Goal: Navigation & Orientation: Find specific page/section

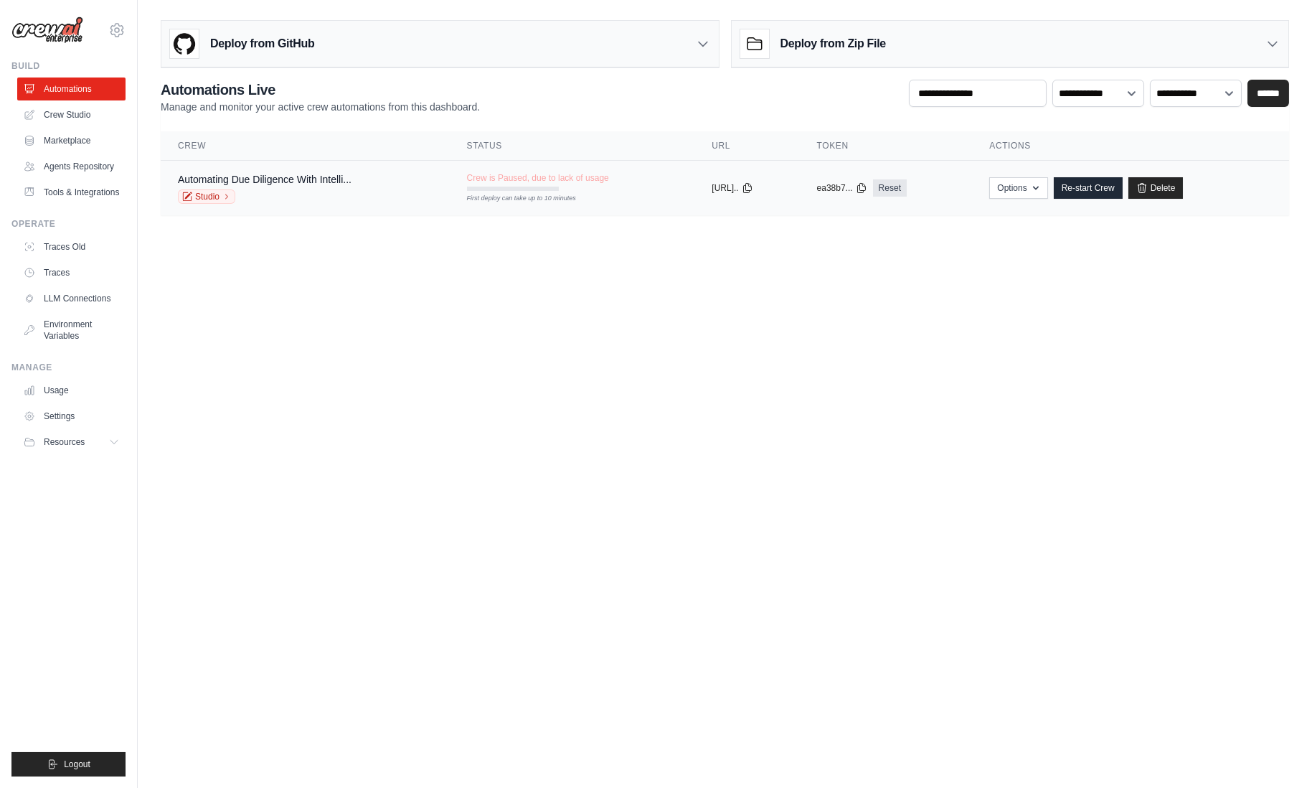
click at [283, 187] on div "Automating Due Diligence With Intelli... Studio" at bounding box center [265, 188] width 174 height 32
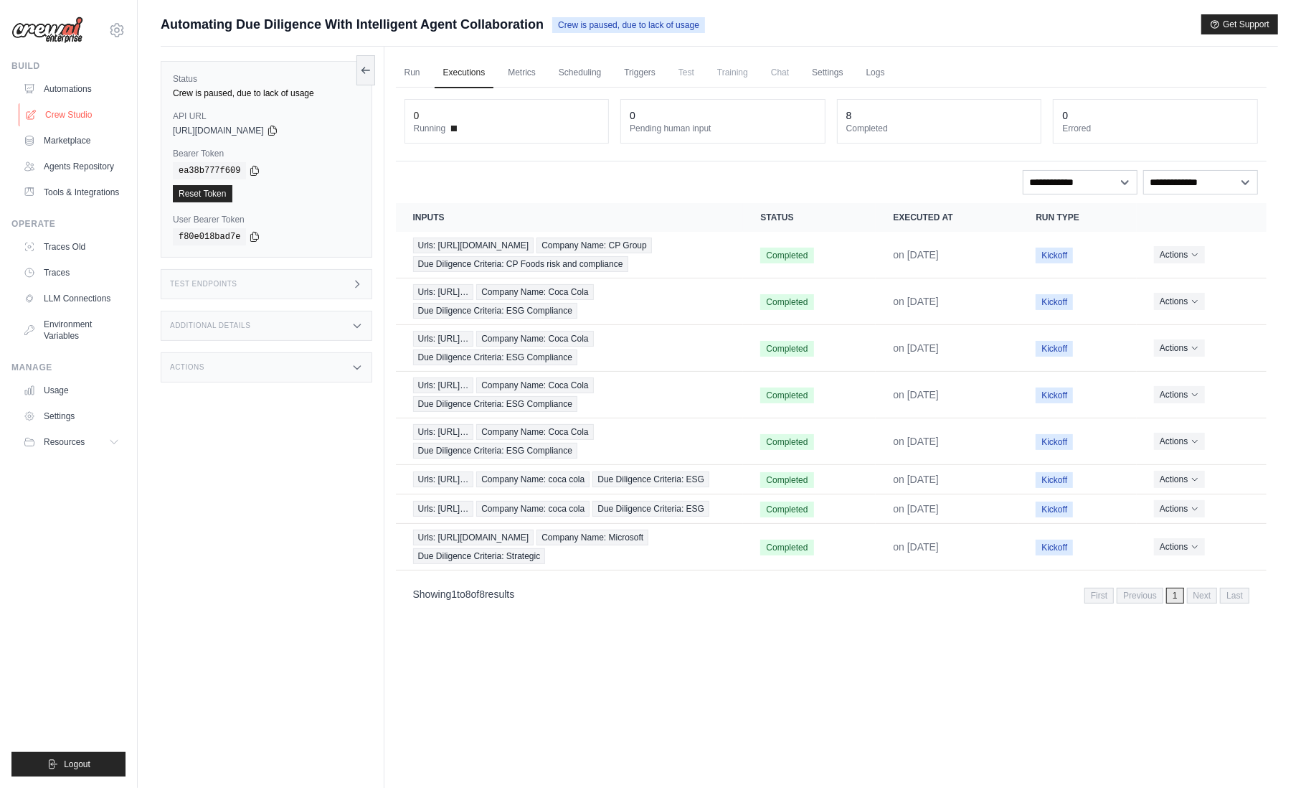
click at [80, 115] on link "Crew Studio" at bounding box center [73, 114] width 108 height 23
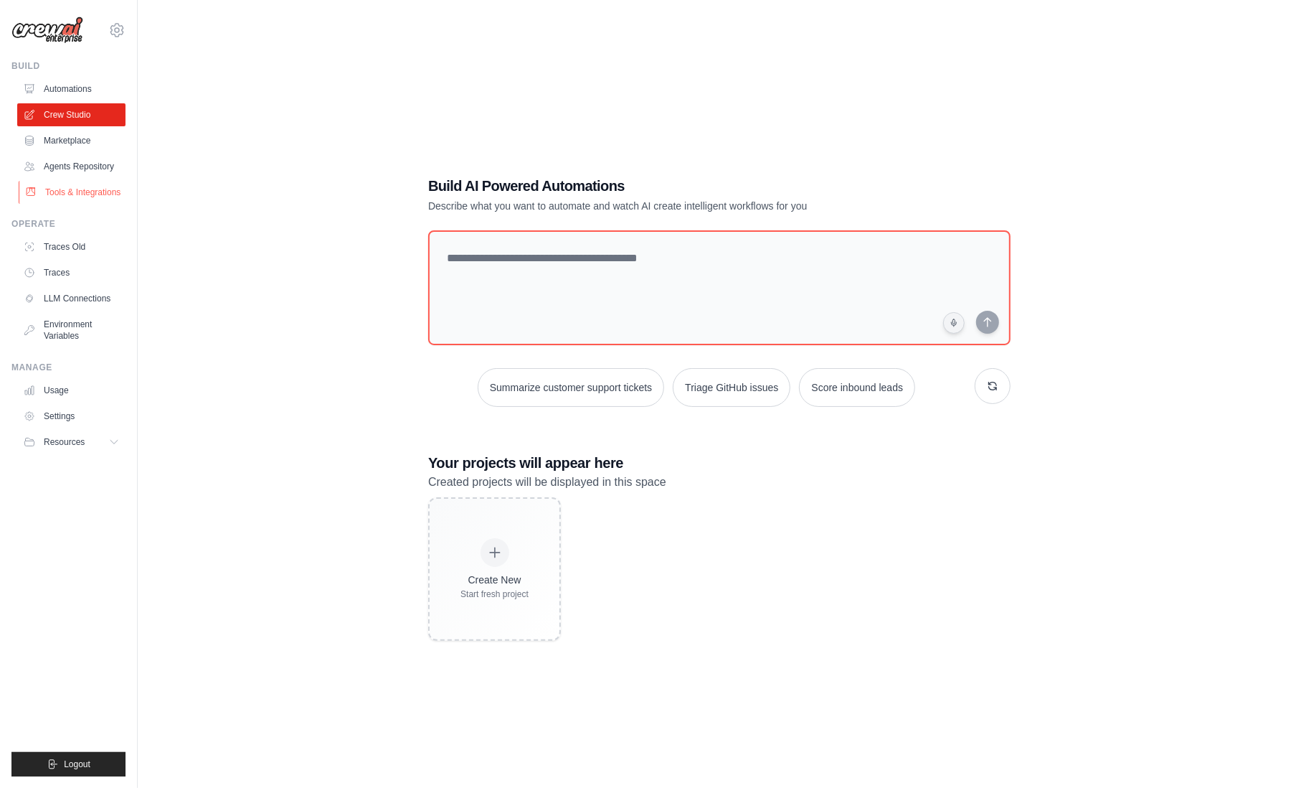
click at [108, 196] on link "Tools & Integrations" at bounding box center [73, 192] width 108 height 23
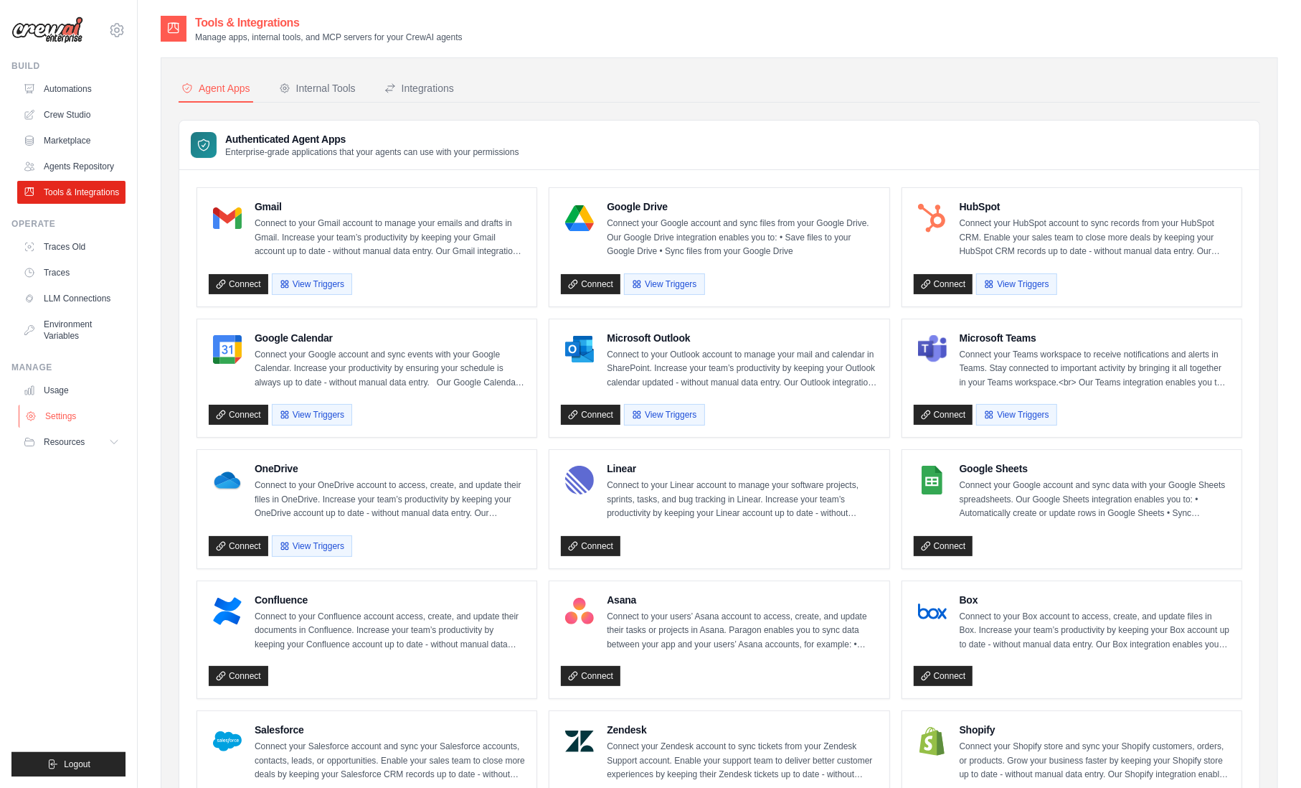
click at [80, 414] on link "Settings" at bounding box center [73, 416] width 108 height 23
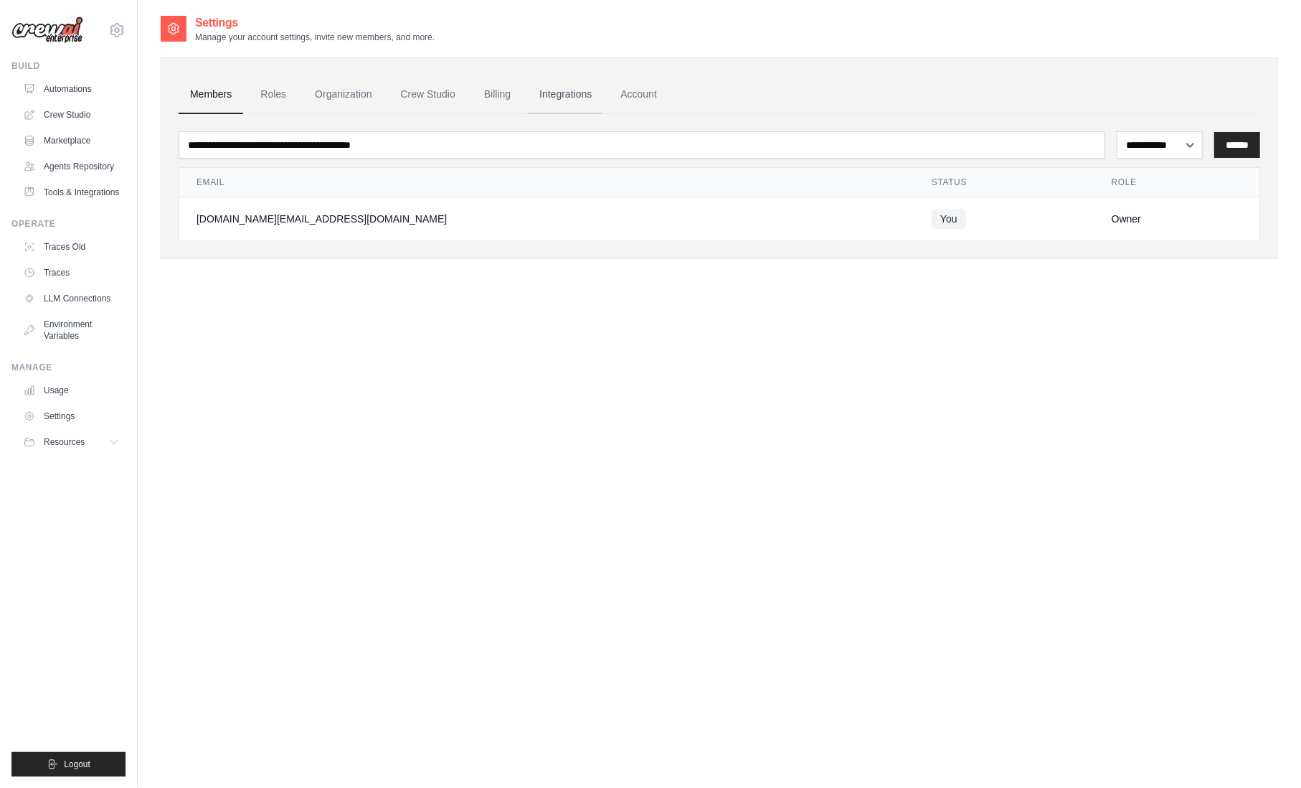
click at [564, 95] on link "Integrations" at bounding box center [565, 94] width 75 height 39
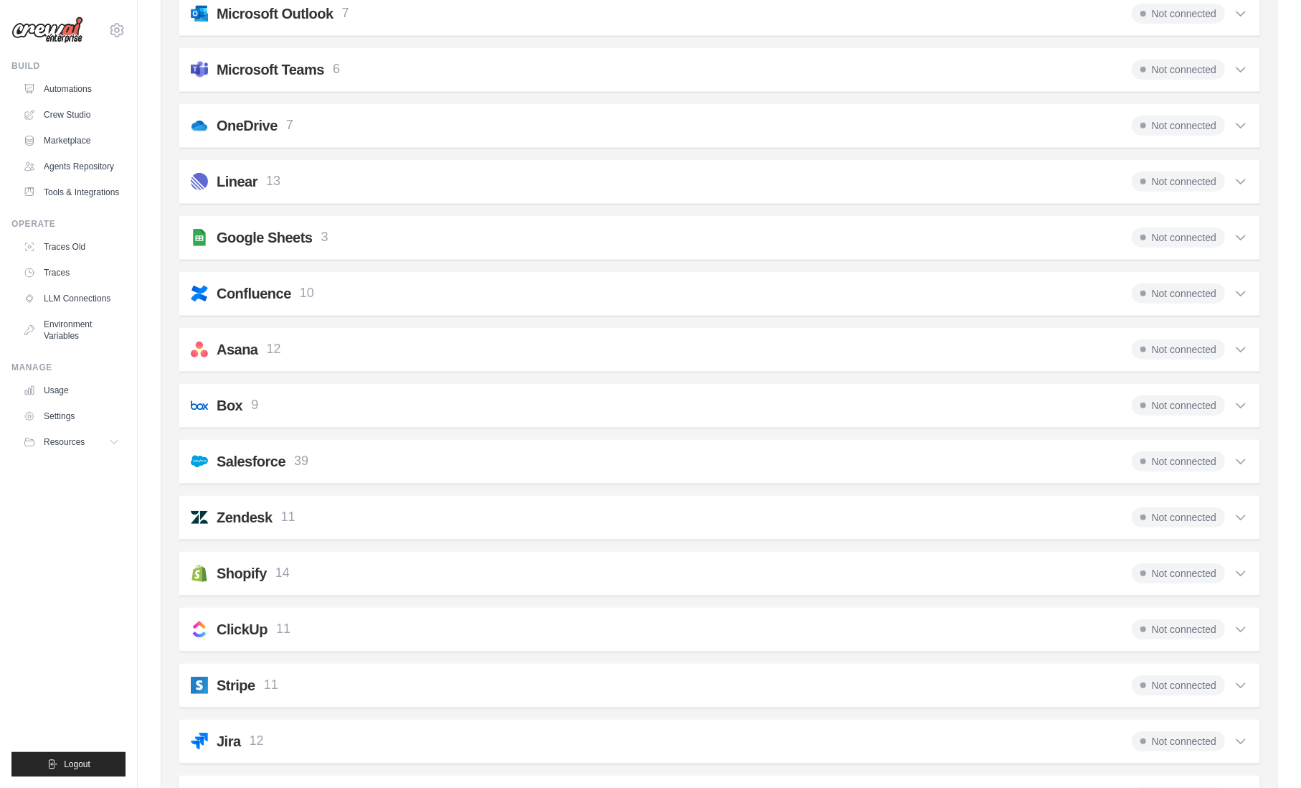
scroll to position [574, 0]
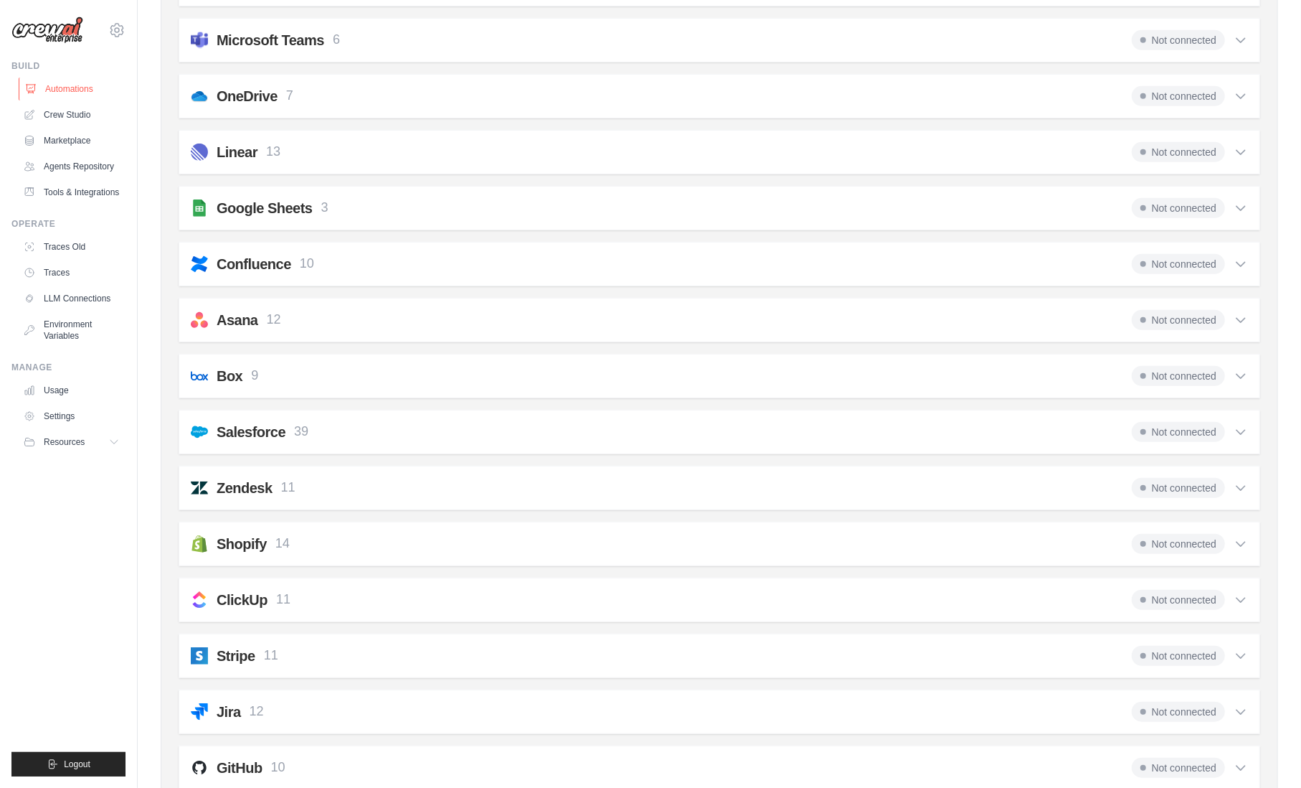
click at [82, 93] on link "Automations" at bounding box center [73, 88] width 108 height 23
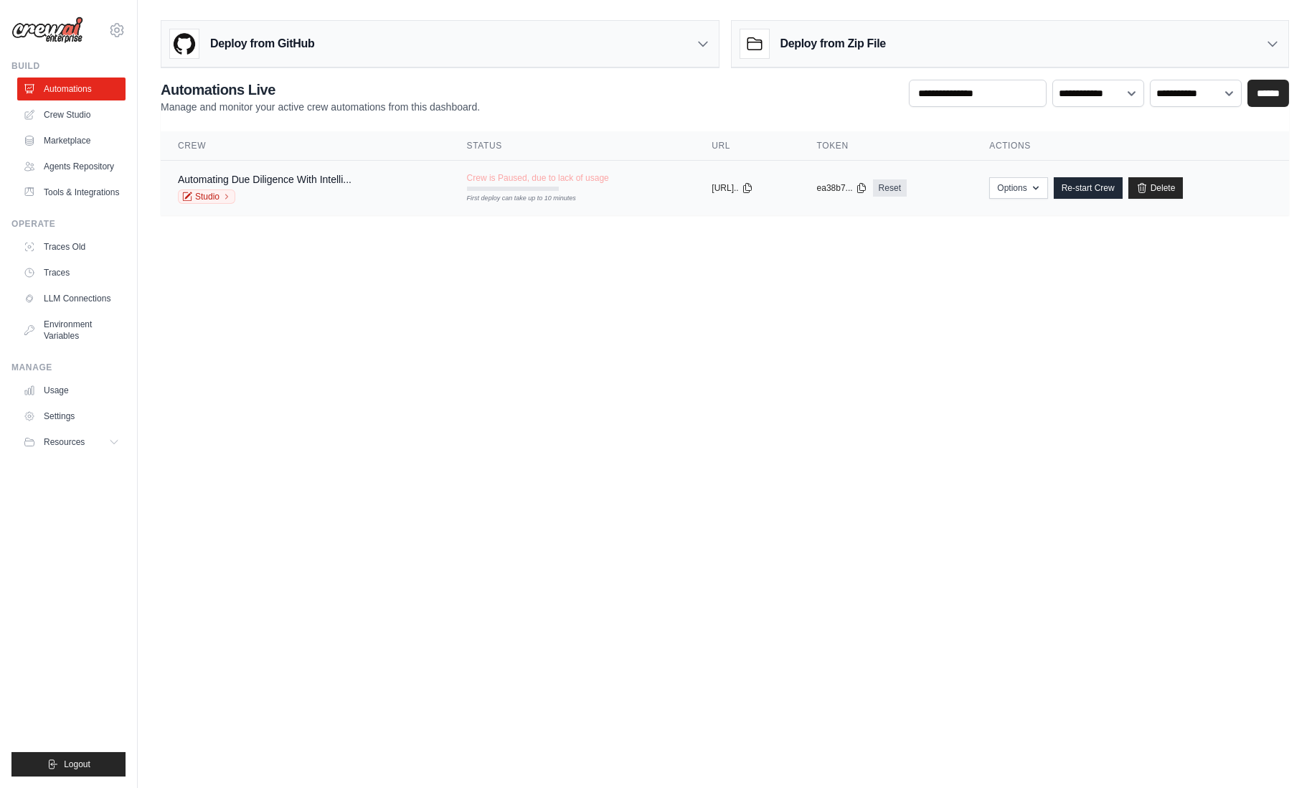
click at [340, 197] on div "Studio" at bounding box center [265, 196] width 174 height 14
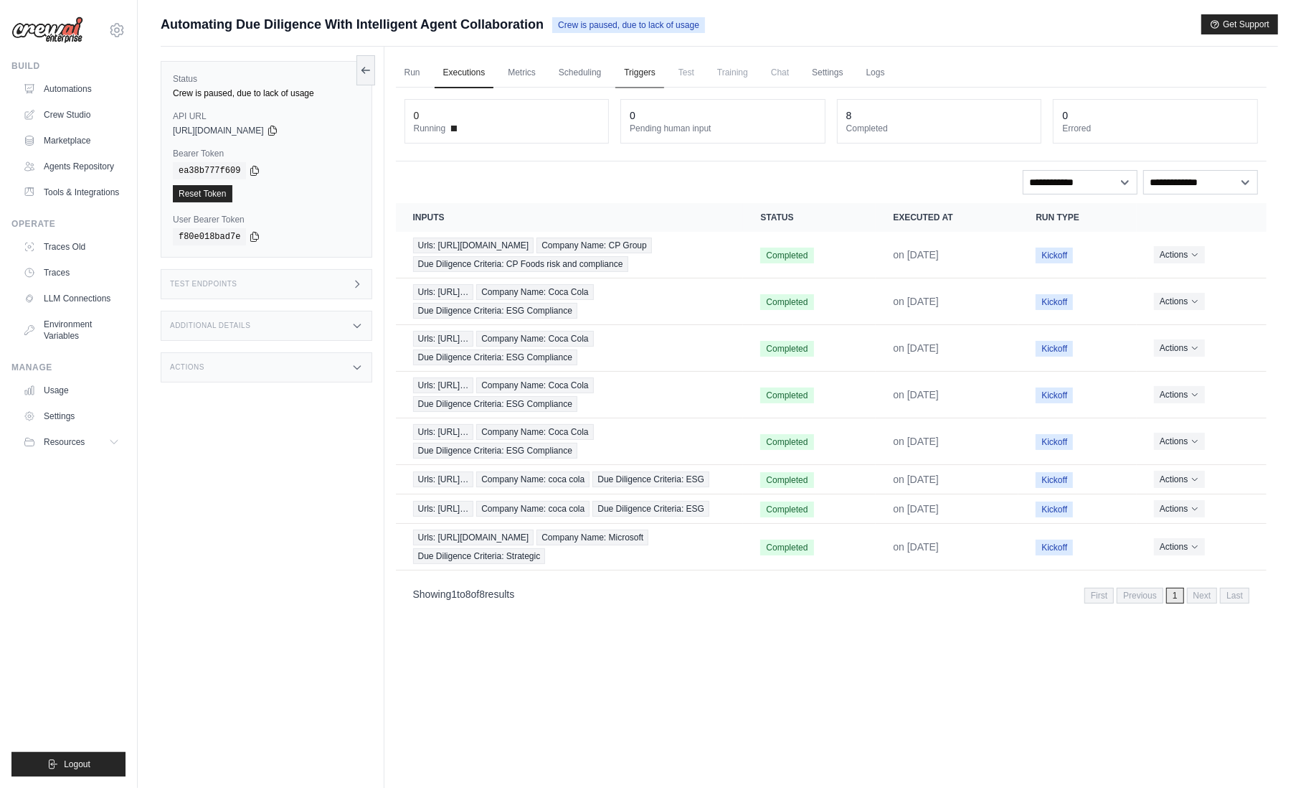
click at [631, 76] on link "Triggers" at bounding box center [639, 73] width 49 height 30
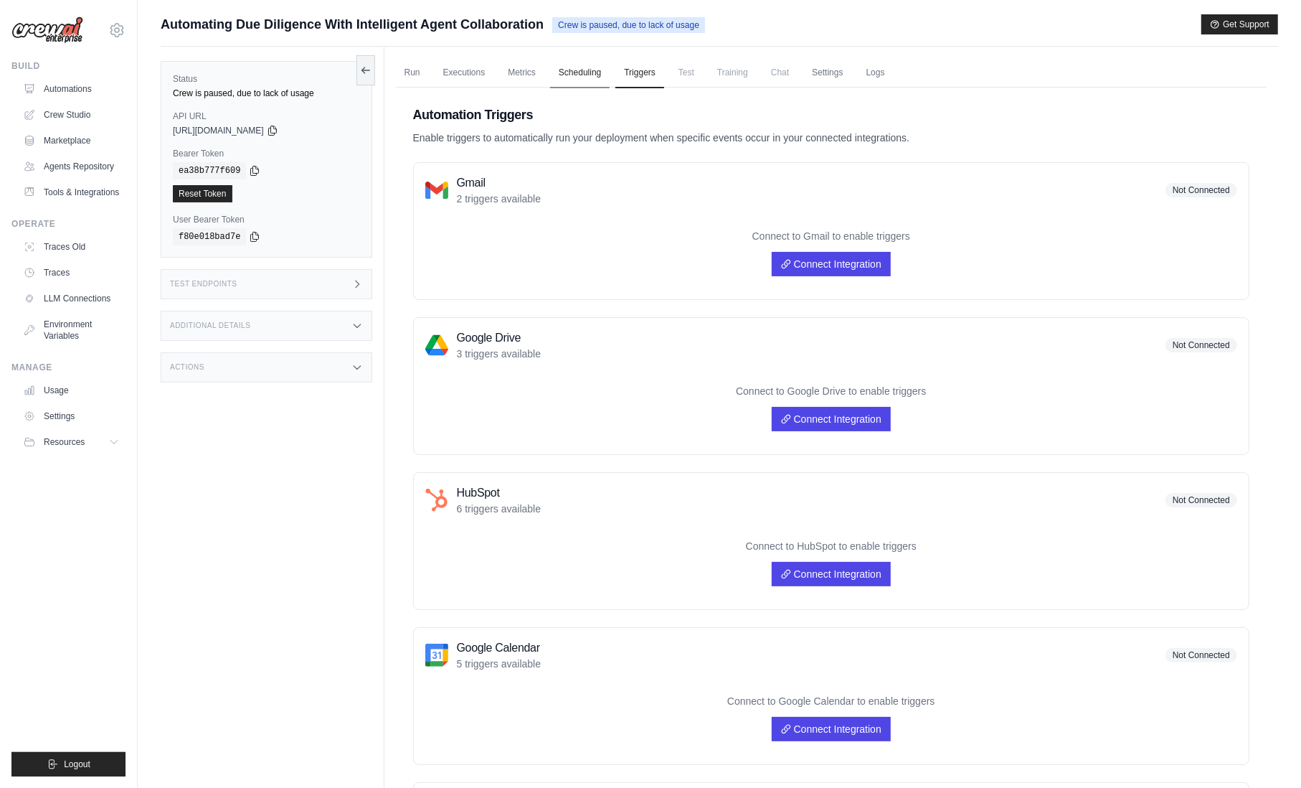
click at [589, 75] on link "Scheduling" at bounding box center [580, 73] width 60 height 30
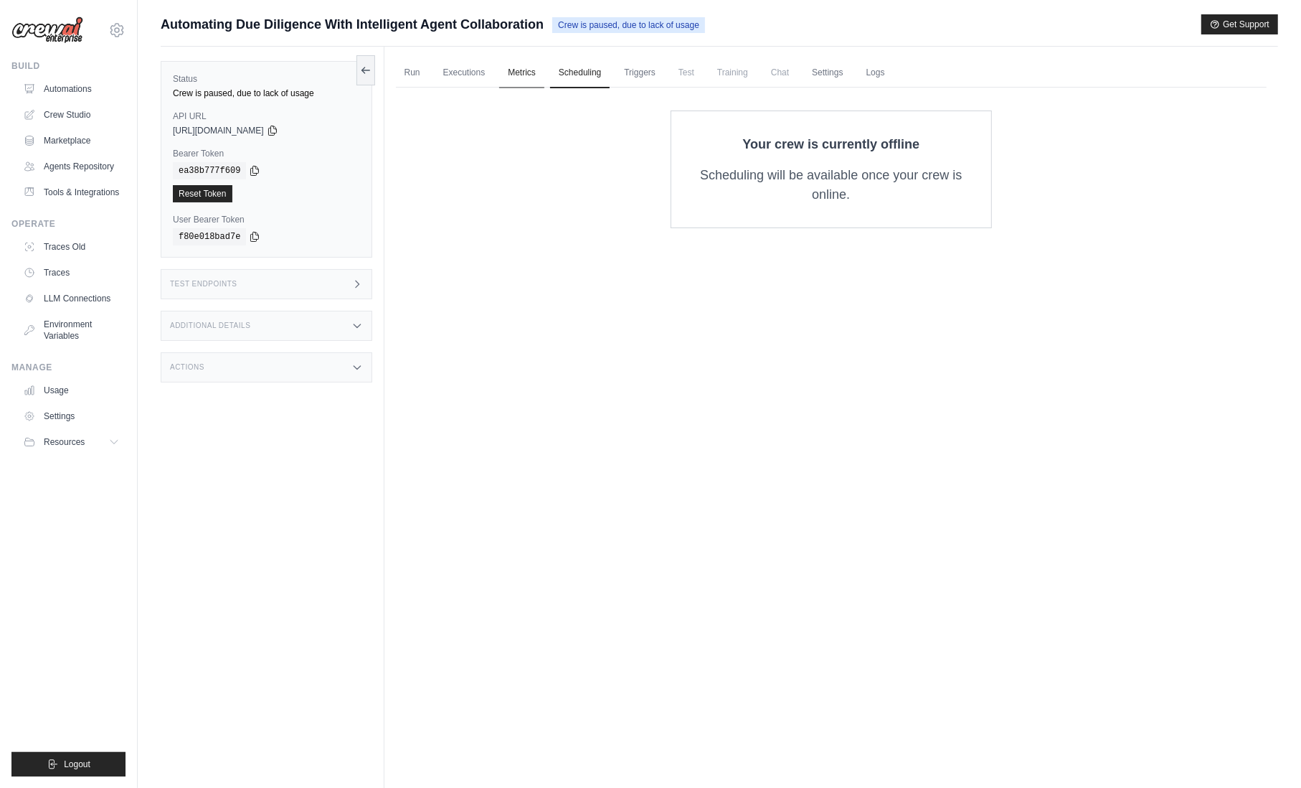
click at [513, 72] on link "Metrics" at bounding box center [521, 73] width 45 height 30
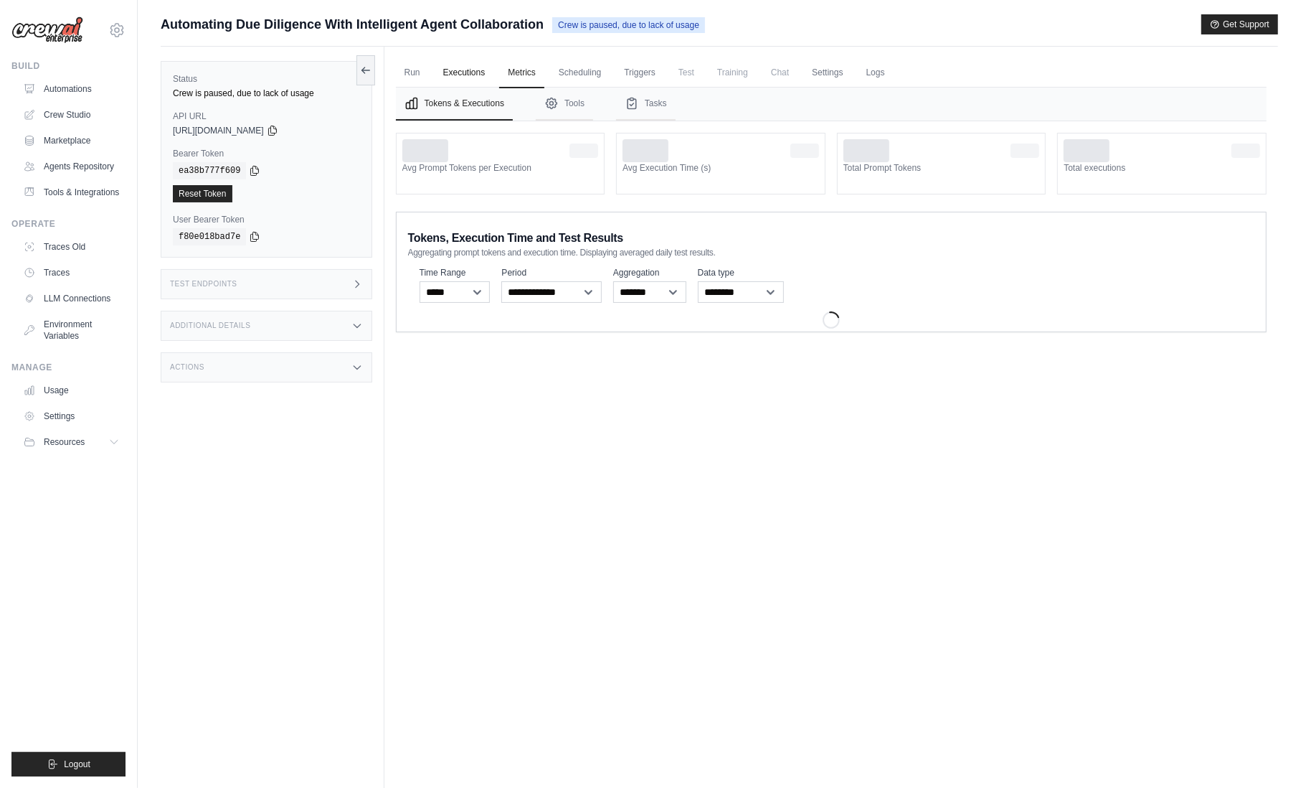
click at [481, 79] on link "Executions" at bounding box center [465, 73] width 60 height 30
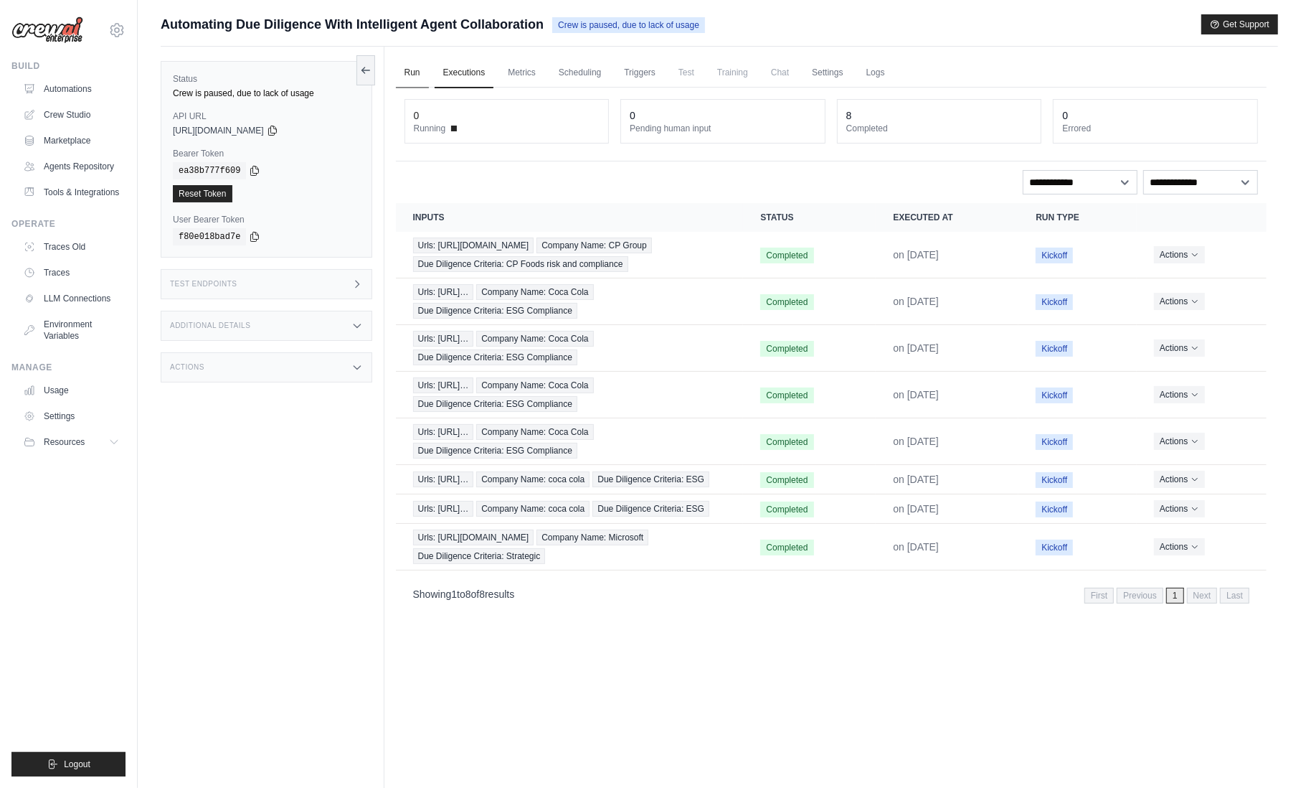
click at [410, 74] on link "Run" at bounding box center [412, 73] width 33 height 30
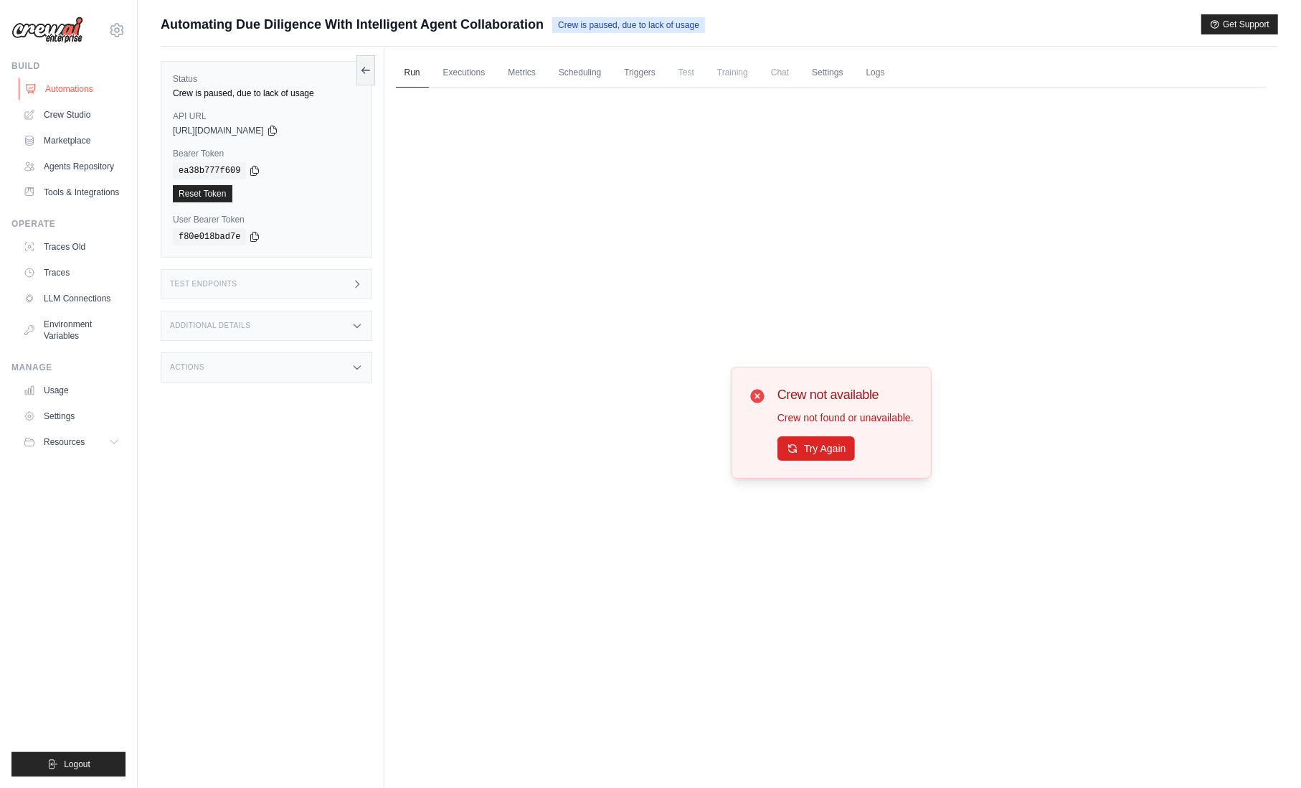
click at [72, 90] on link "Automations" at bounding box center [73, 88] width 108 height 23
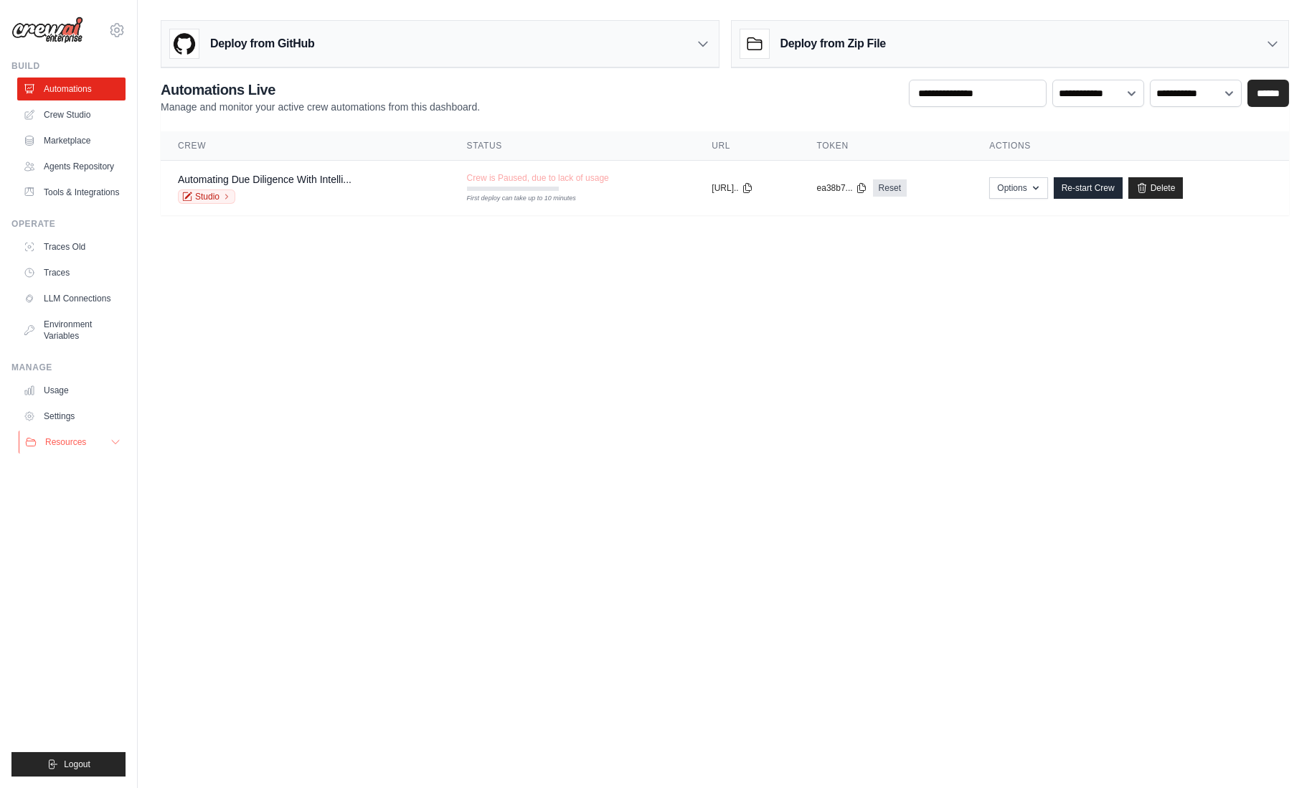
click at [102, 442] on button "Resources" at bounding box center [73, 441] width 108 height 23
click at [63, 110] on link "Crew Studio" at bounding box center [73, 114] width 108 height 23
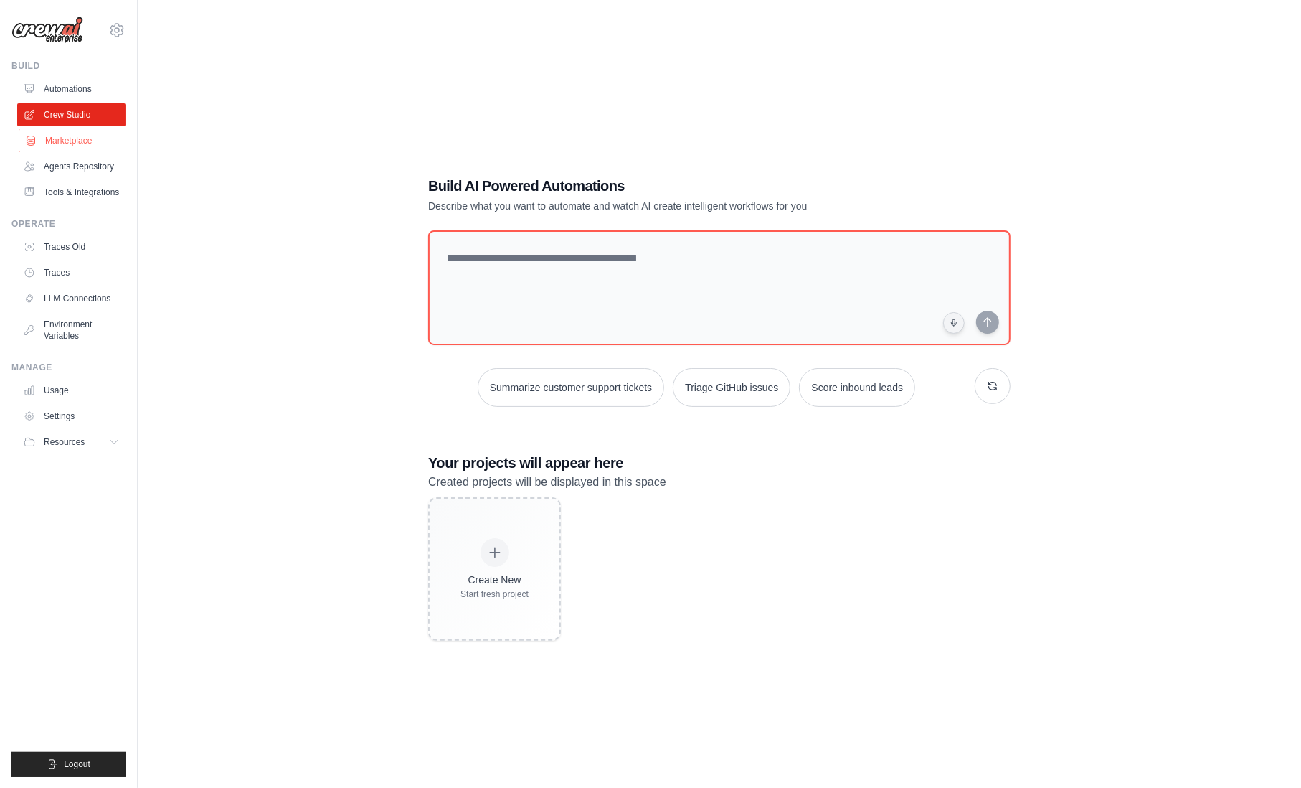
click at [97, 145] on link "Marketplace" at bounding box center [73, 140] width 108 height 23
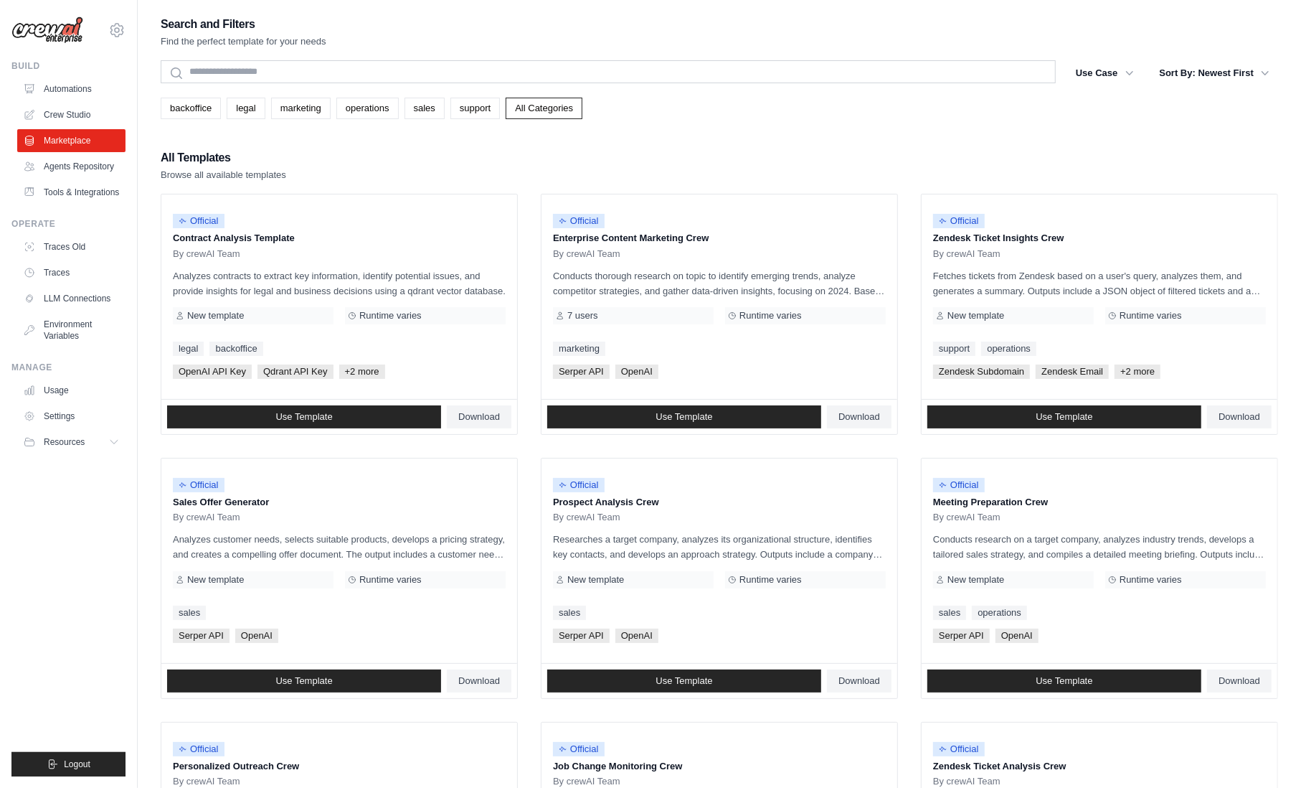
click at [65, 204] on ul "Build Automations Crew Studio Marketplace Agents Repository Resources Blog" at bounding box center [68, 418] width 114 height 716
click at [62, 189] on link "Tools & Integrations" at bounding box center [73, 192] width 108 height 23
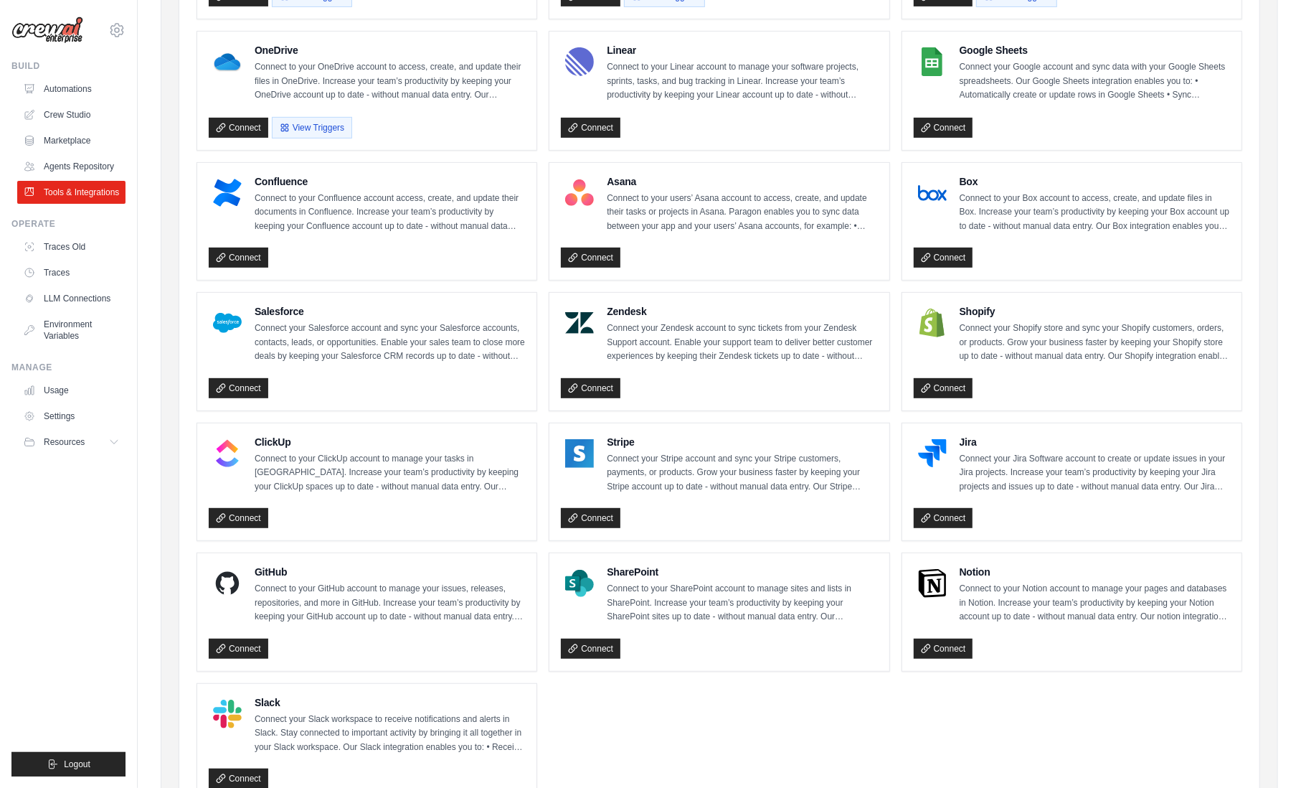
scroll to position [430, 0]
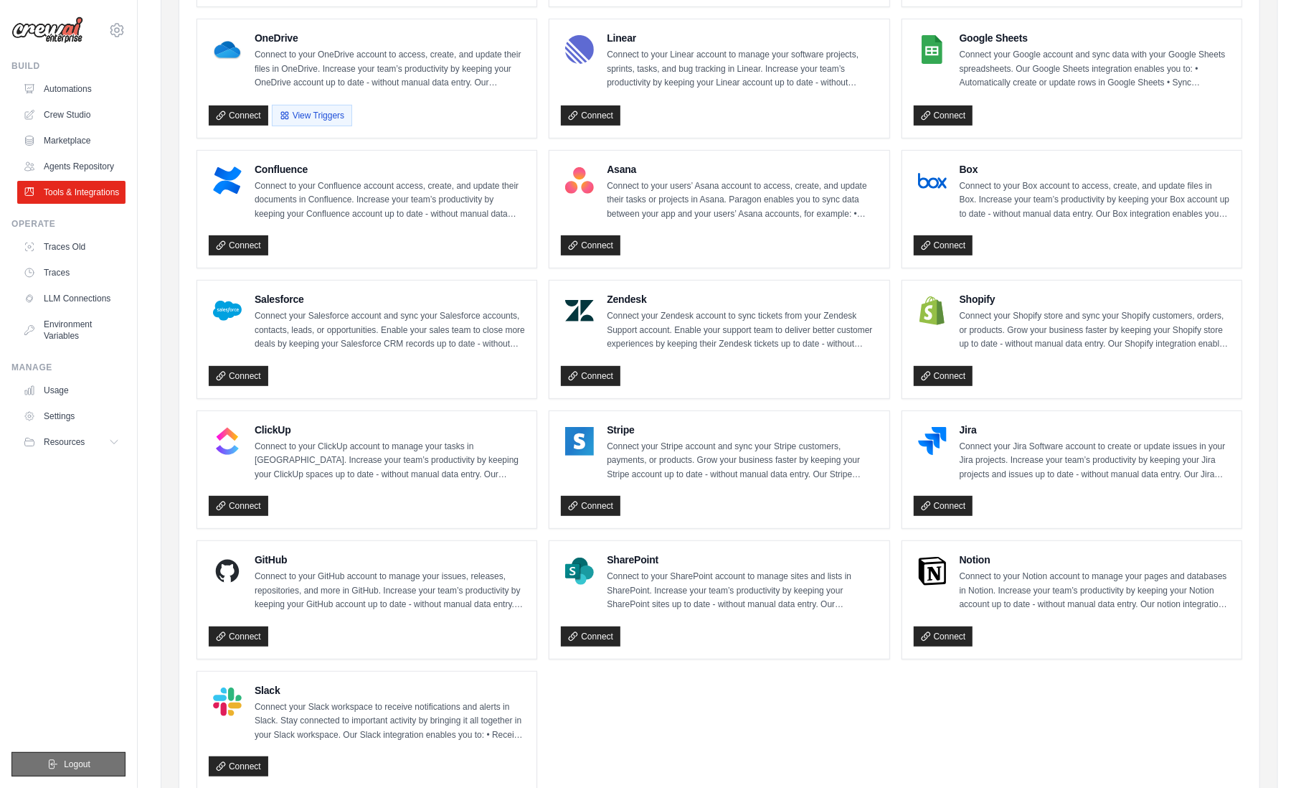
click at [88, 769] on span "Logout" at bounding box center [77, 763] width 27 height 11
